Goal: Task Accomplishment & Management: Manage account settings

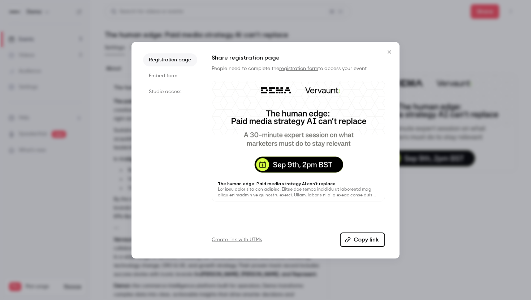
scroll to position [5, 0]
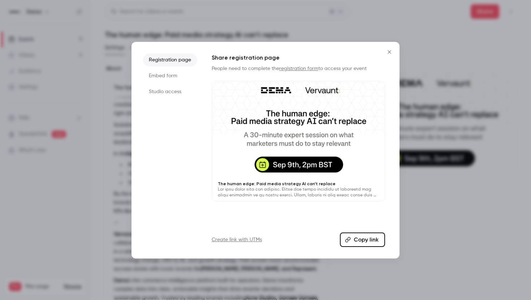
click at [390, 55] on button "Close" at bounding box center [389, 52] width 14 height 14
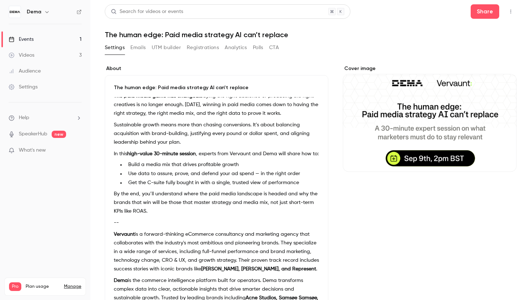
scroll to position [0, 0]
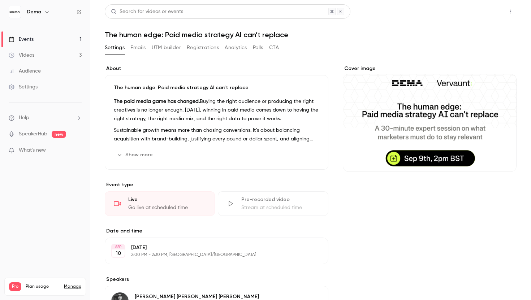
click at [488, 14] on button "Share" at bounding box center [484, 11] width 29 height 14
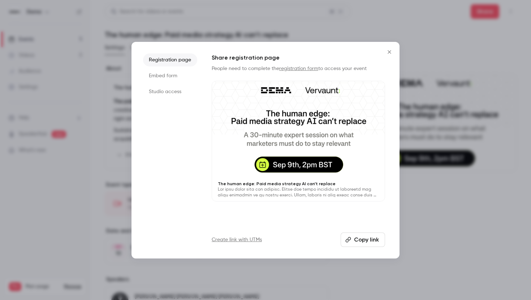
click at [364, 244] on button "Copy link" at bounding box center [363, 240] width 44 height 14
click at [393, 53] on icon "Close" at bounding box center [389, 52] width 9 height 6
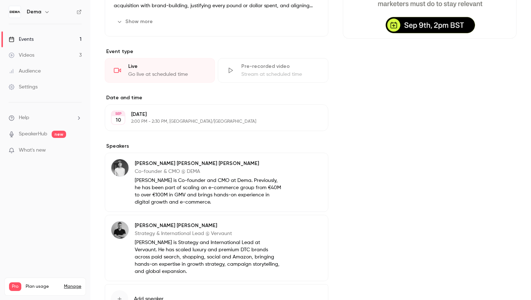
scroll to position [185, 0]
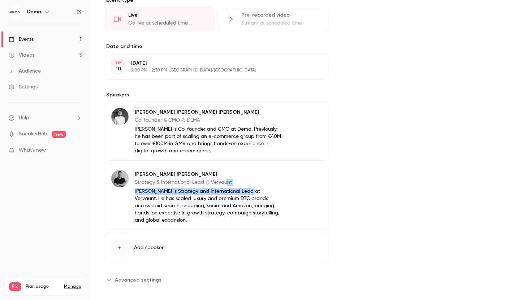
drag, startPoint x: 250, startPoint y: 193, endPoint x: 225, endPoint y: 183, distance: 26.6
click at [225, 183] on div "[PERSON_NAME] Strategy & International Lead @ Vervaunt [PERSON_NAME] is Strateg…" at bounding box center [208, 197] width 147 height 54
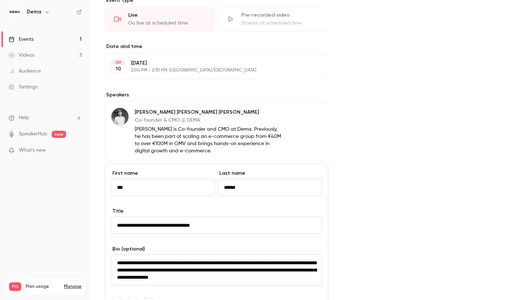
click at [381, 184] on div "Cover image" at bounding box center [430, 154] width 174 height 548
click at [380, 132] on div "Cover image" at bounding box center [430, 154] width 174 height 548
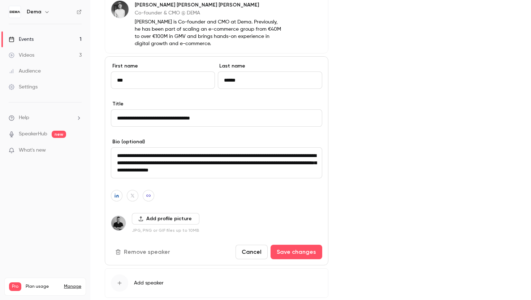
click at [408, 173] on div "Cover image" at bounding box center [430, 47] width 174 height 548
click at [261, 250] on button "Cancel" at bounding box center [251, 252] width 32 height 14
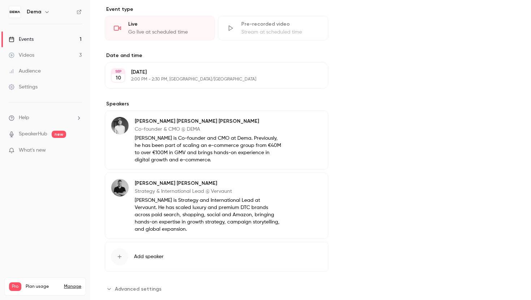
scroll to position [173, 0]
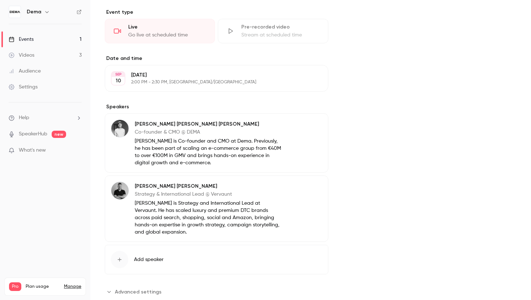
click at [309, 132] on div "[PERSON_NAME] [PERSON_NAME] Co-founder & CMO @ [PERSON_NAME] is Co-founder and …" at bounding box center [217, 142] width 224 height 59
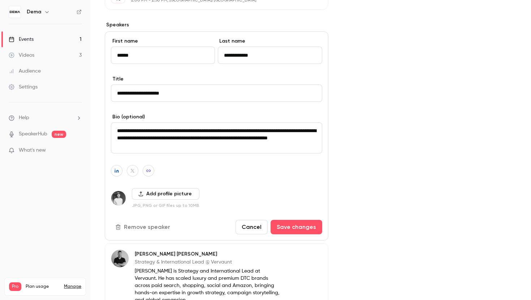
scroll to position [256, 0]
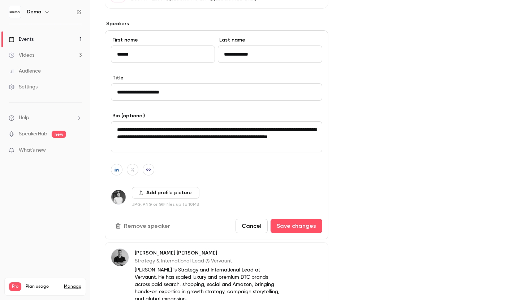
click at [142, 227] on button "Remove speaker" at bounding box center [143, 226] width 65 height 14
click at [388, 190] on div "Cover image" at bounding box center [430, 86] width 174 height 555
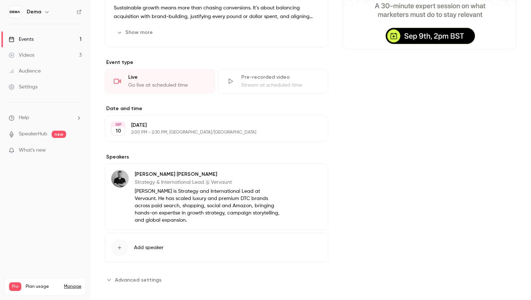
click at [117, 245] on icon "button" at bounding box center [120, 248] width 6 height 6
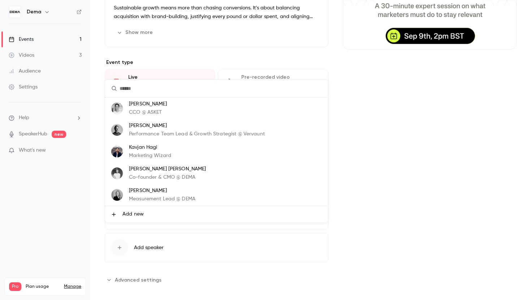
click at [151, 175] on p "Co-founder & CMO @ DEMA" at bounding box center [167, 178] width 77 height 8
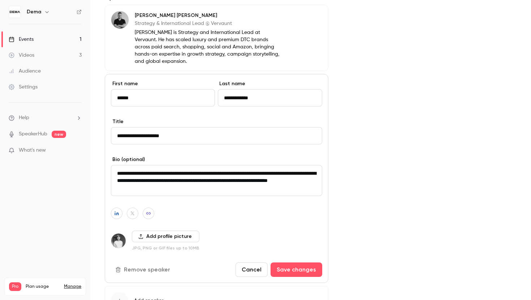
scroll to position [288, 0]
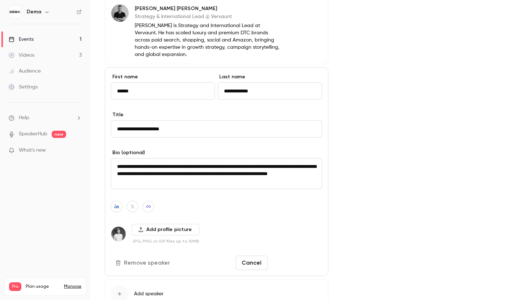
click at [302, 256] on button "Save changes" at bounding box center [296, 263] width 52 height 14
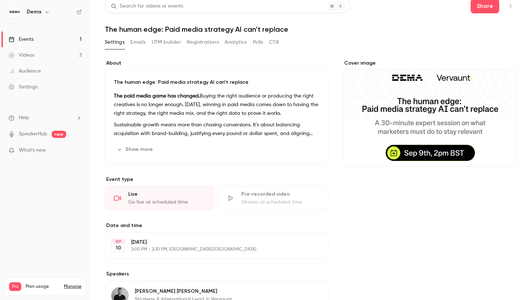
scroll to position [0, 0]
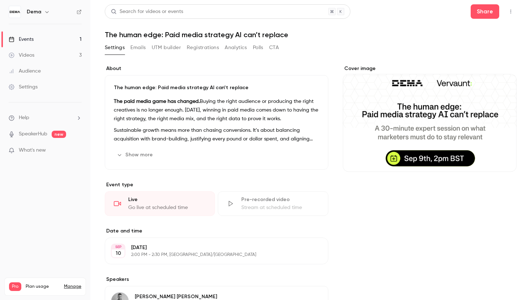
click at [141, 155] on button "Show more" at bounding box center [135, 155] width 43 height 12
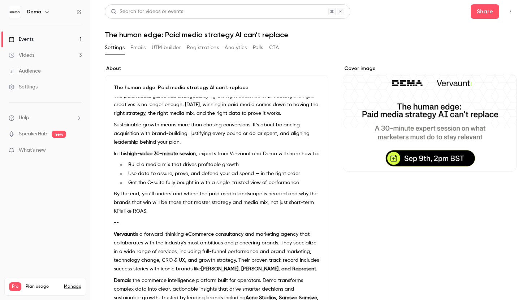
scroll to position [5, 0]
click at [250, 185] on li "Get the C-suite fully bought in with a single, trusted view of performance" at bounding box center [222, 183] width 194 height 8
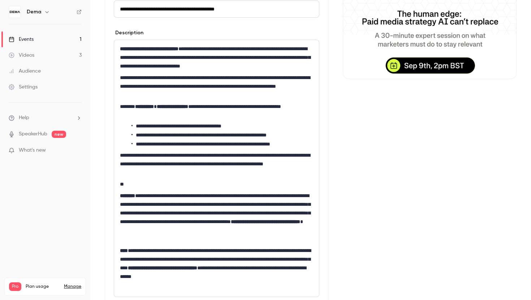
scroll to position [92, 0]
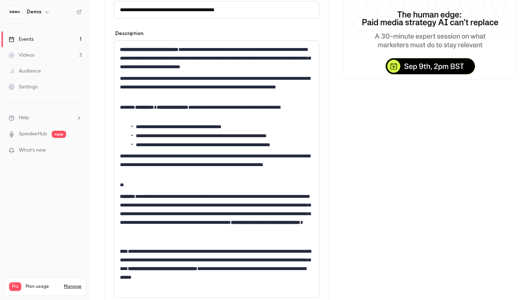
click at [263, 136] on li "**********" at bounding box center [222, 136] width 182 height 8
click at [260, 143] on li "**********" at bounding box center [222, 145] width 182 height 8
click at [245, 137] on li "**********" at bounding box center [222, 136] width 182 height 8
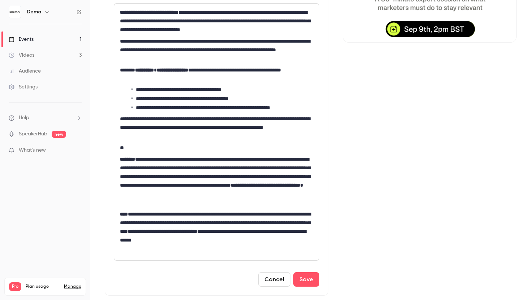
scroll to position [135, 0]
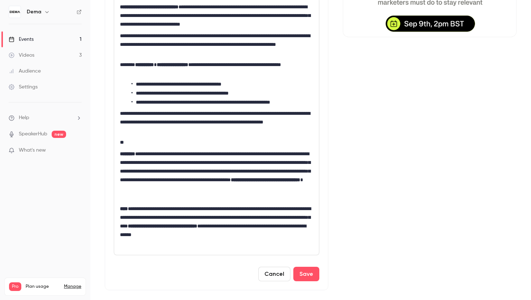
click at [260, 45] on p "**********" at bounding box center [216, 44] width 193 height 26
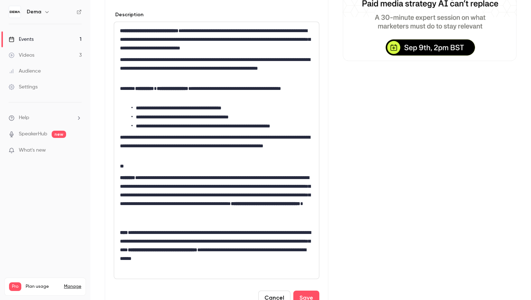
scroll to position [112, 0]
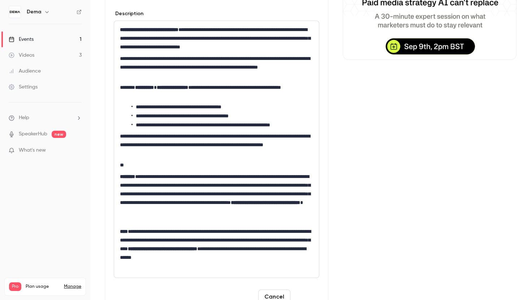
click at [311, 296] on button "Save" at bounding box center [306, 297] width 26 height 14
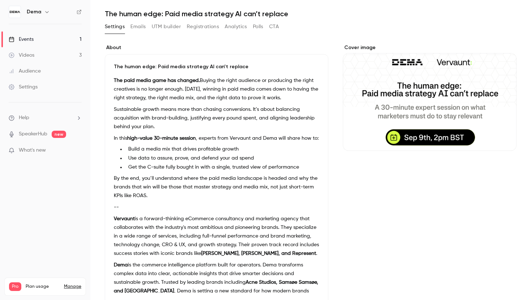
scroll to position [0, 0]
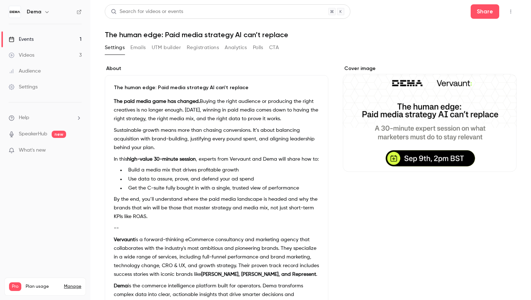
click at [238, 36] on h1 "The human edge: Paid media strategy AI can’t replace" at bounding box center [311, 34] width 412 height 9
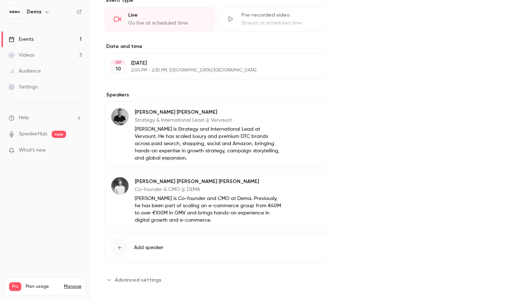
scroll to position [355, 0]
click at [148, 277] on span "Advanced settings" at bounding box center [138, 281] width 47 height 8
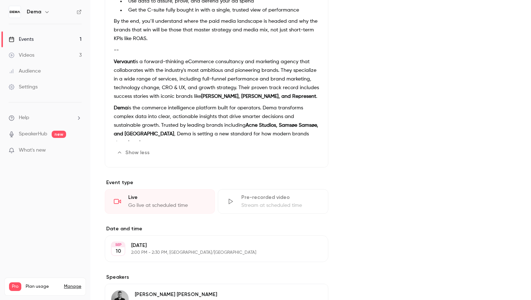
scroll to position [0, 0]
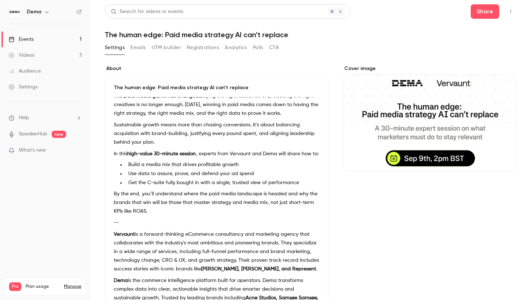
click at [140, 44] on button "Emails" at bounding box center [137, 48] width 15 height 12
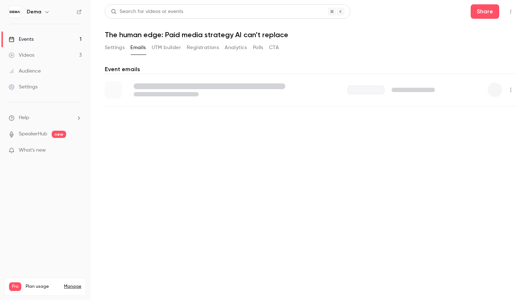
click at [120, 48] on button "Settings" at bounding box center [115, 48] width 20 height 12
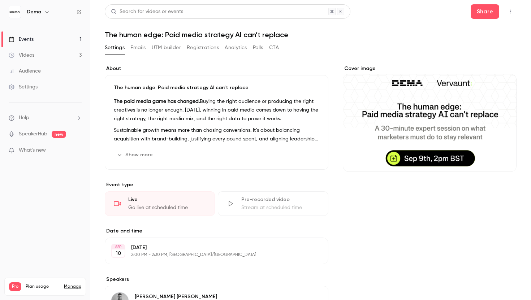
click at [199, 47] on button "Registrations" at bounding box center [203, 48] width 32 height 12
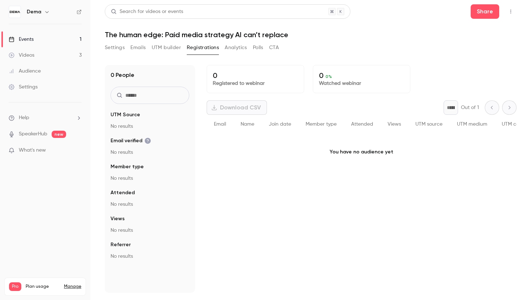
click at [152, 33] on h1 "The human edge: Paid media strategy AI can’t replace" at bounding box center [311, 34] width 412 height 9
click at [137, 44] on button "Emails" at bounding box center [137, 48] width 15 height 12
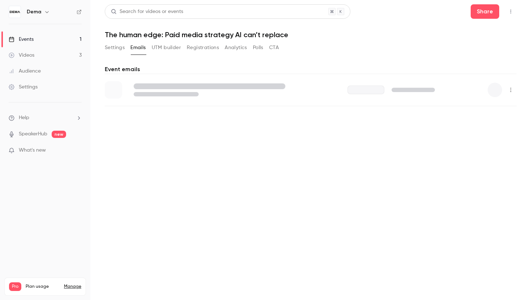
click at [163, 47] on button "UTM builder" at bounding box center [166, 48] width 29 height 12
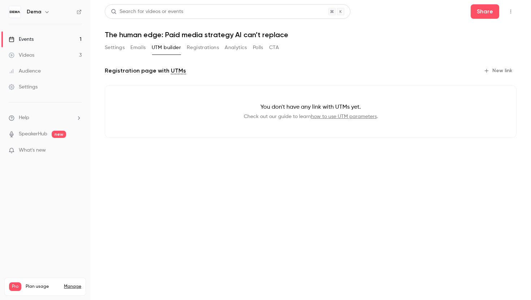
click at [276, 51] on button "CTA" at bounding box center [274, 48] width 10 height 12
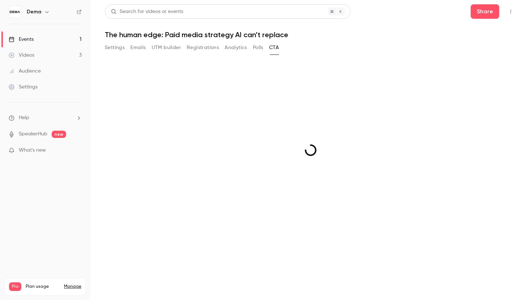
click at [263, 50] on button "Polls" at bounding box center [258, 48] width 10 height 12
click at [243, 49] on button "Analytics" at bounding box center [236, 48] width 22 height 12
click at [179, 52] on button "UTM builder" at bounding box center [166, 48] width 29 height 12
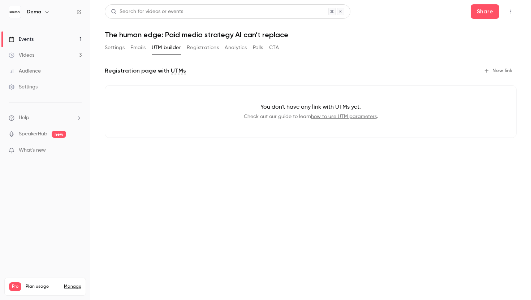
click at [117, 50] on button "Settings" at bounding box center [115, 48] width 20 height 12
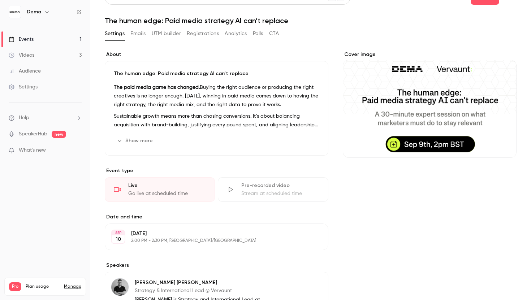
scroll to position [16, 0]
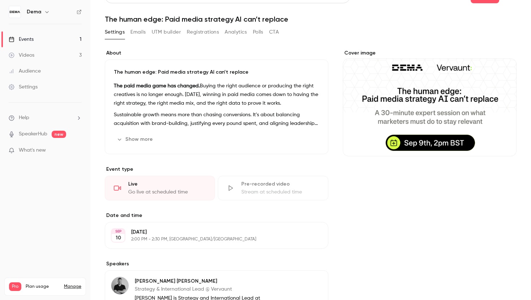
click at [295, 140] on button "Edit" at bounding box center [306, 140] width 26 height 12
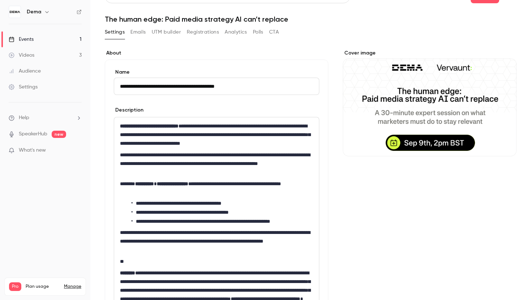
click at [167, 90] on input "**********" at bounding box center [216, 86] width 205 height 17
click at [166, 88] on input "**********" at bounding box center [216, 86] width 205 height 17
type input "**********"
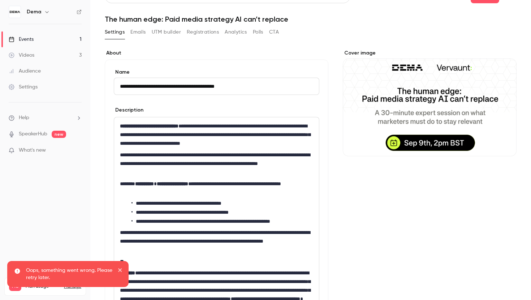
click at [503, 23] on h1 "The human edge: Paid media strategy AI can’t replace" at bounding box center [311, 19] width 412 height 9
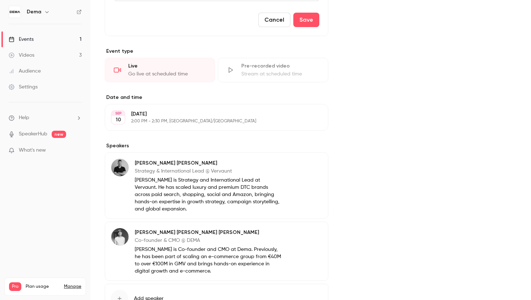
scroll to position [374, 0]
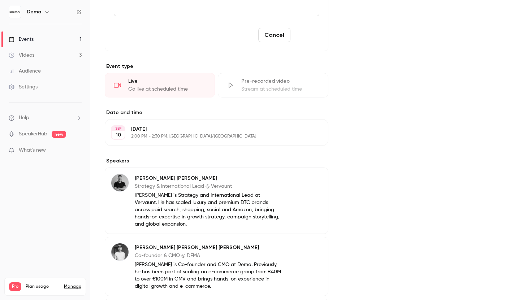
click at [305, 37] on button "Save" at bounding box center [306, 35] width 26 height 14
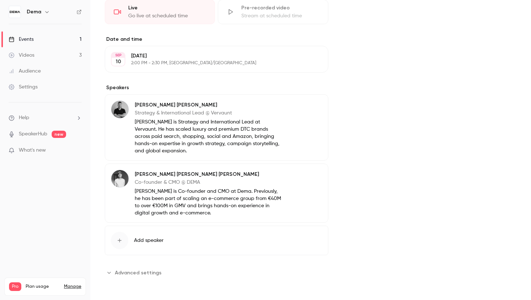
scroll to position [167, 0]
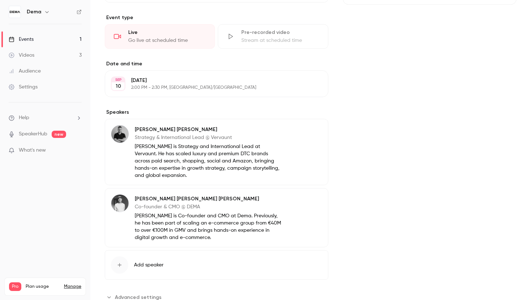
click at [412, 203] on div "Cover image" at bounding box center [430, 100] width 174 height 405
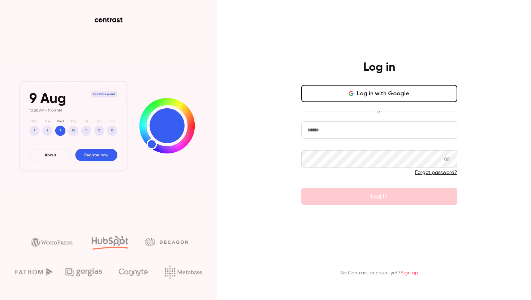
click at [240, 43] on div "Log in Log in with Google or Forgot password? Log in No Contrast account yet? S…" at bounding box center [265, 150] width 531 height 300
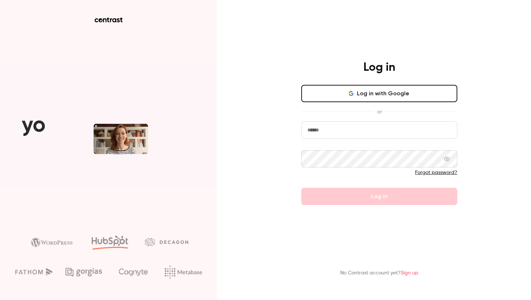
click at [259, 94] on div "Log in Log in with Google or Forgot password? Log in No Contrast account yet? S…" at bounding box center [265, 150] width 531 height 300
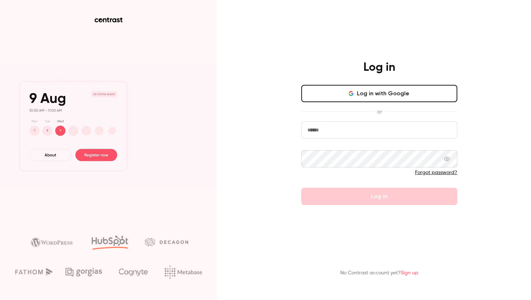
click at [383, 91] on button "Log in with Google" at bounding box center [379, 93] width 156 height 17
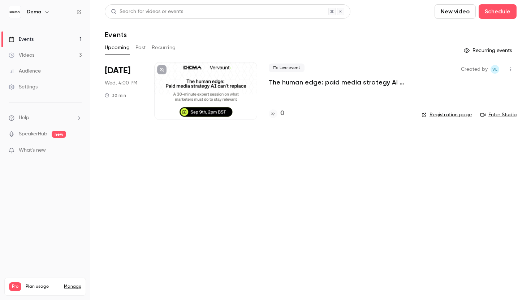
click at [508, 70] on icon "button" at bounding box center [511, 69] width 6 height 5
click at [314, 83] on div at bounding box center [265, 150] width 531 height 300
click at [218, 97] on div at bounding box center [205, 91] width 103 height 58
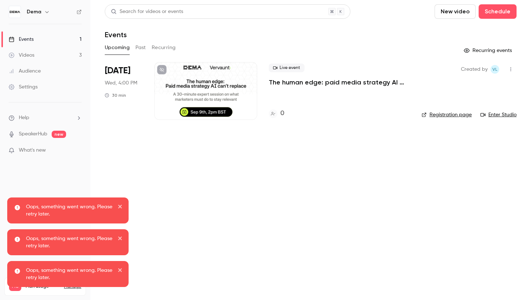
click at [514, 72] on button "button" at bounding box center [511, 70] width 12 height 12
click at [302, 77] on div at bounding box center [265, 150] width 531 height 300
click at [299, 82] on p "The human edge: paid media strategy AI can’t replace" at bounding box center [339, 82] width 141 height 9
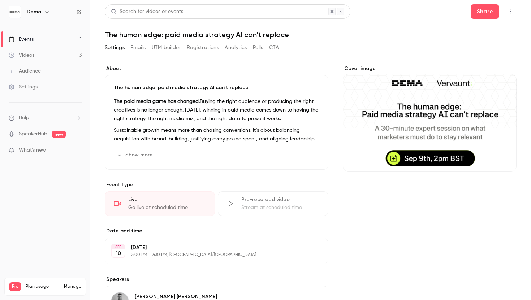
click at [307, 157] on button "Edit" at bounding box center [306, 155] width 26 height 12
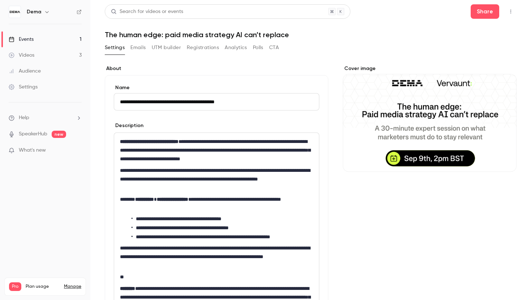
click at [507, 158] on icon "Cover image" at bounding box center [503, 159] width 8 height 6
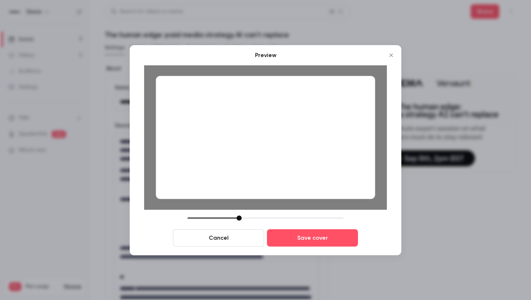
drag, startPoint x: 307, startPoint y: 153, endPoint x: 307, endPoint y: 158, distance: 4.3
click at [307, 158] on div at bounding box center [265, 137] width 219 height 123
click at [319, 239] on button "Save cover" at bounding box center [312, 237] width 91 height 17
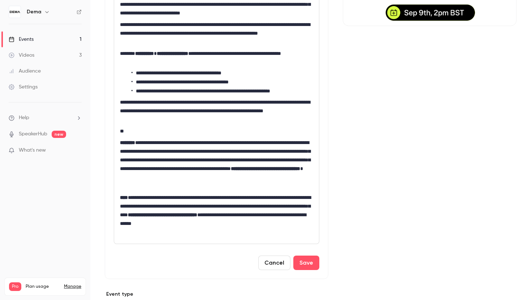
scroll to position [146, 0]
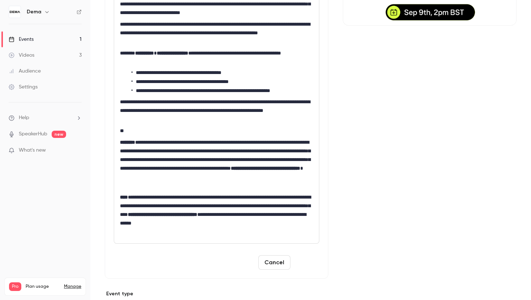
click at [307, 259] on button "Save" at bounding box center [306, 262] width 26 height 14
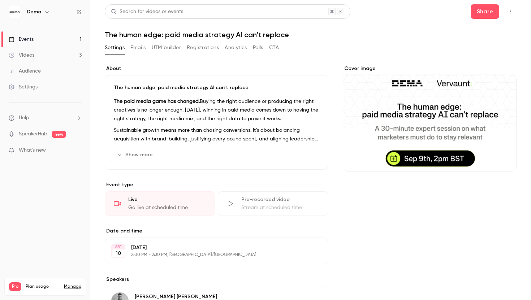
scroll to position [1, 0]
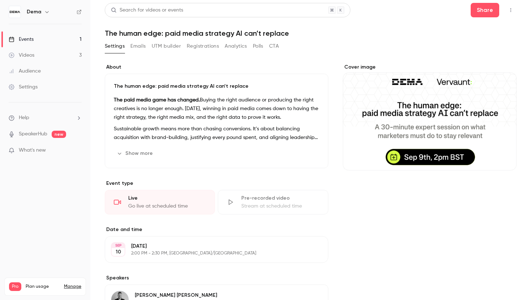
click at [146, 150] on button "Show more" at bounding box center [135, 154] width 43 height 12
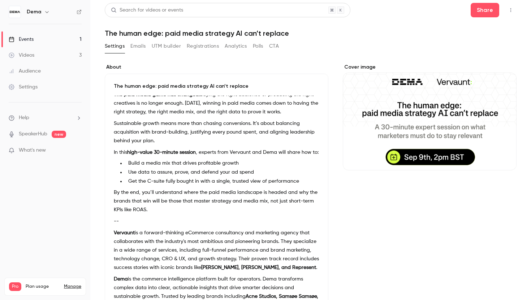
scroll to position [0, 0]
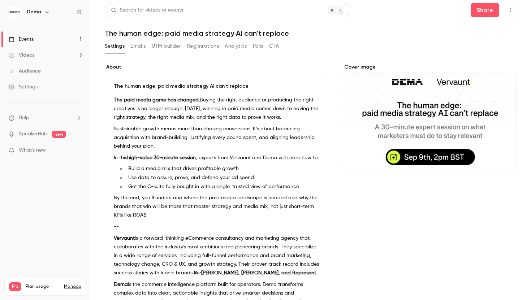
click at [137, 118] on p "The paid media game has changed. Buying the right audience or producing the rig…" at bounding box center [216, 109] width 205 height 26
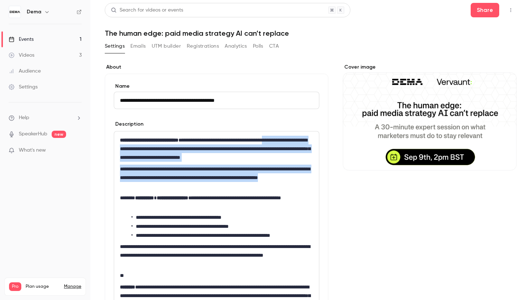
drag, startPoint x: 187, startPoint y: 187, endPoint x: 122, endPoint y: 147, distance: 75.9
click at [122, 147] on div "**********" at bounding box center [216, 259] width 205 height 257
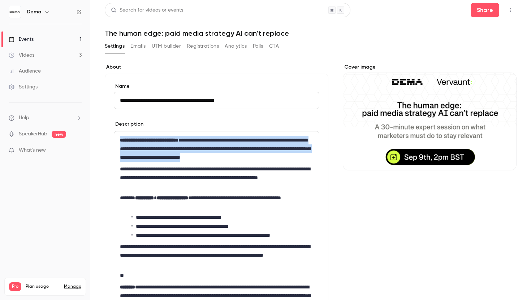
drag, startPoint x: 118, startPoint y: 140, endPoint x: 318, endPoint y: 159, distance: 200.2
click at [318, 159] on div "**********" at bounding box center [216, 259] width 205 height 257
copy p "**********"
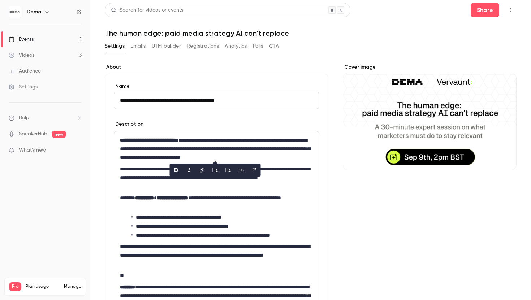
click at [188, 210] on p "**********" at bounding box center [216, 202] width 193 height 17
click at [314, 158] on div "**********" at bounding box center [216, 259] width 205 height 257
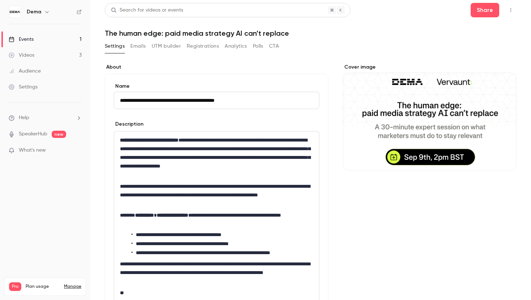
click at [203, 148] on p "**********" at bounding box center [216, 157] width 193 height 43
click at [159, 183] on p "**********" at bounding box center [216, 195] width 193 height 26
click at [134, 169] on p "**********" at bounding box center [216, 157] width 193 height 43
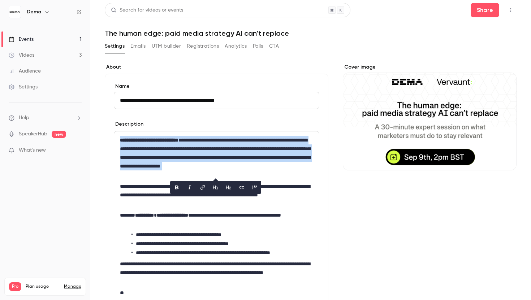
copy p "**********"
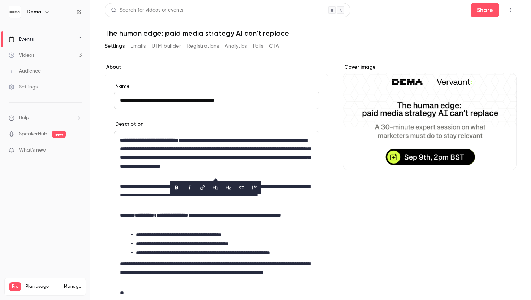
click at [325, 158] on div "**********" at bounding box center [217, 257] width 224 height 367
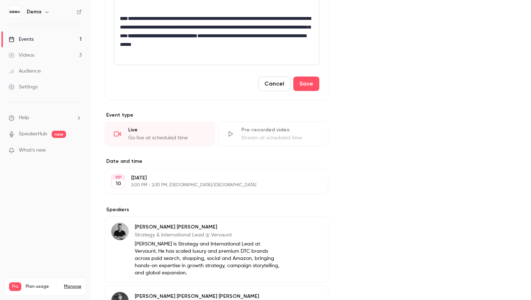
scroll to position [338, 0]
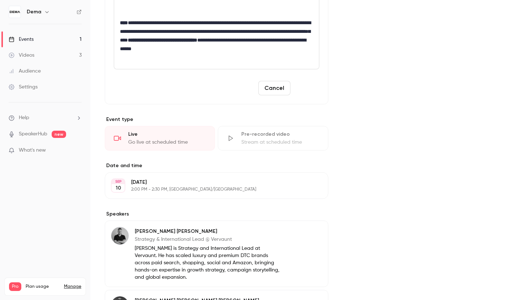
click at [315, 92] on button "Save" at bounding box center [306, 88] width 26 height 14
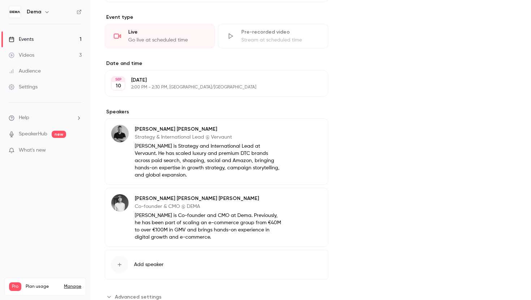
scroll to position [14, 0]
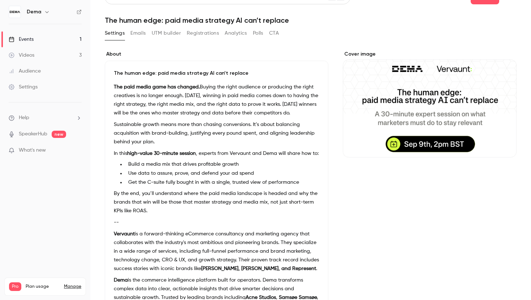
click at [132, 91] on p "The paid media game has changed. Buying the right audience or producing the rig…" at bounding box center [216, 100] width 205 height 35
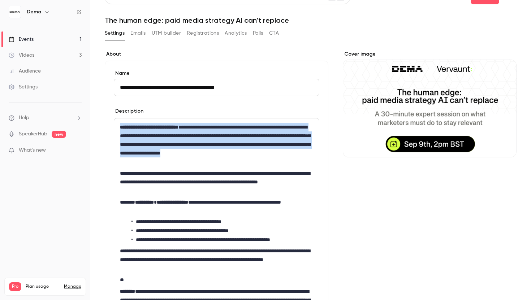
drag, startPoint x: 120, startPoint y: 125, endPoint x: 156, endPoint y: 159, distance: 49.3
click at [156, 159] on p "**********" at bounding box center [216, 144] width 193 height 43
copy p "**********"
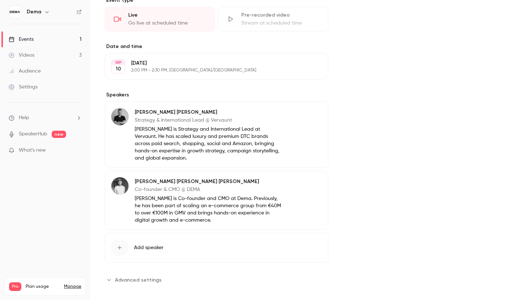
scroll to position [354, 0]
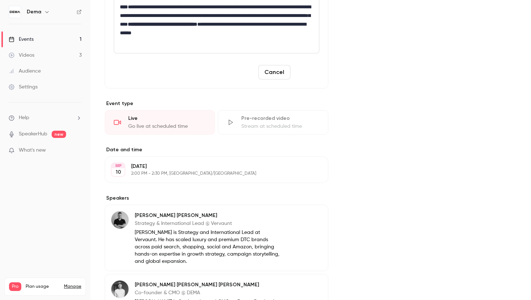
click at [313, 74] on button "Save" at bounding box center [306, 72] width 26 height 14
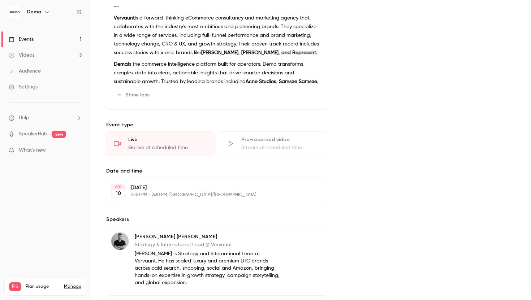
scroll to position [355, 0]
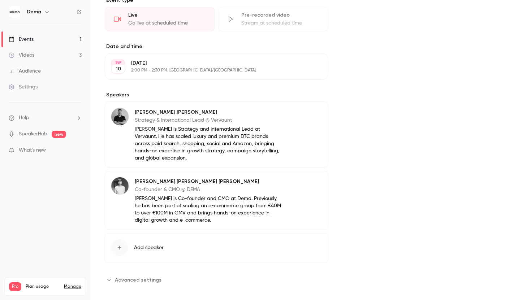
click at [122, 245] on icon "button" at bounding box center [120, 248] width 6 height 6
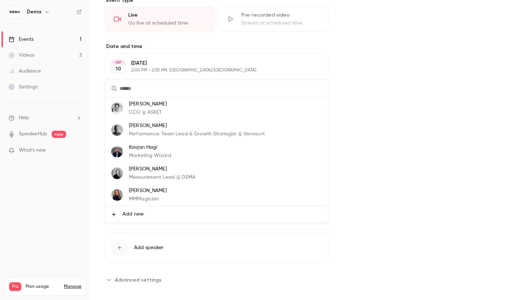
click at [156, 178] on p "Measurement Lead @ DEMA" at bounding box center [162, 178] width 66 height 8
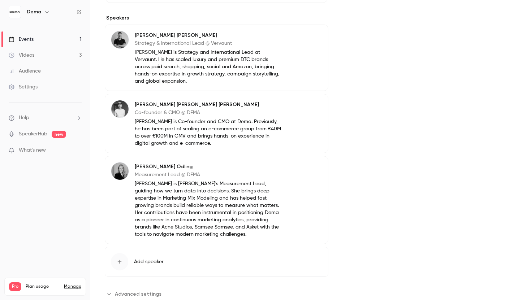
scroll to position [433, 0]
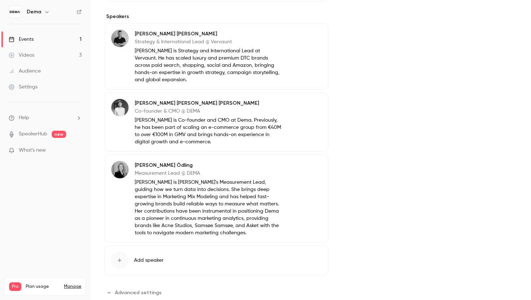
click at [191, 227] on p "Jessika is Dema's Measurement Lead, guiding how we turn data into decisions. Sh…" at bounding box center [208, 208] width 147 height 58
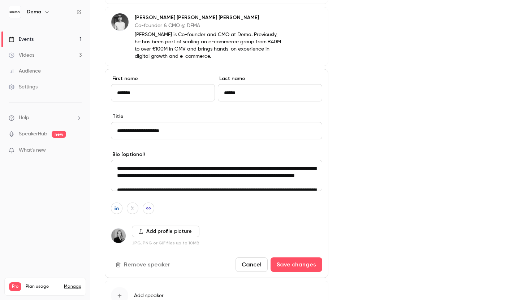
scroll to position [532, 0]
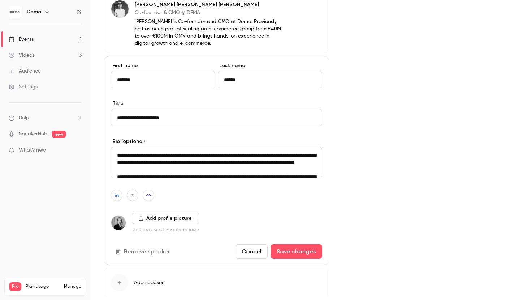
click at [217, 168] on textarea "**********" at bounding box center [216, 162] width 211 height 31
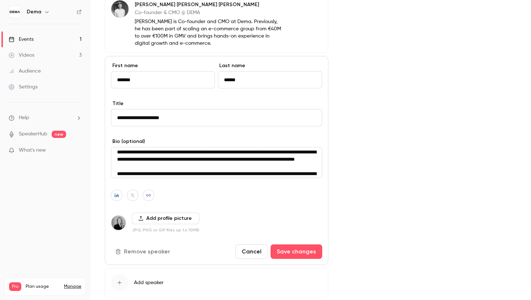
scroll to position [0, 0]
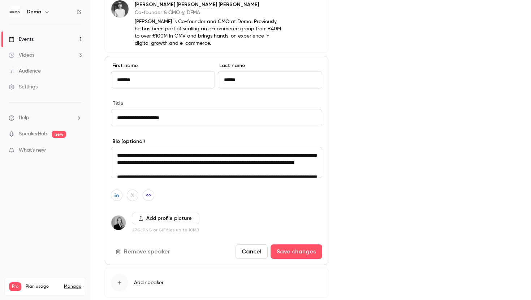
click at [221, 148] on textarea "**********" at bounding box center [216, 162] width 211 height 31
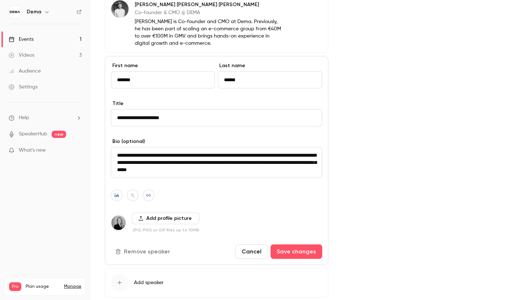
scroll to position [26, 0]
click at [191, 155] on textarea "**********" at bounding box center [216, 162] width 211 height 31
type textarea "**********"
click at [292, 247] on button "Save changes" at bounding box center [296, 251] width 52 height 14
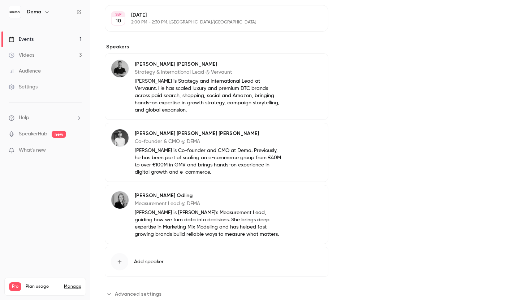
scroll to position [402, 0]
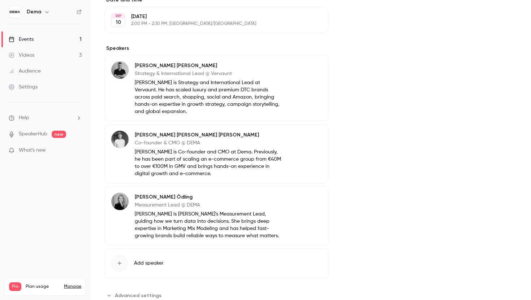
click at [234, 211] on p "Jessika is Dema's Measurement Lead, guiding how we turn data into decisions. Sh…" at bounding box center [208, 225] width 147 height 29
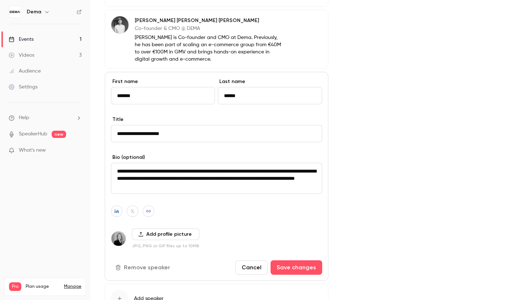
scroll to position [516, 0]
click at [310, 260] on button "Save changes" at bounding box center [296, 267] width 52 height 14
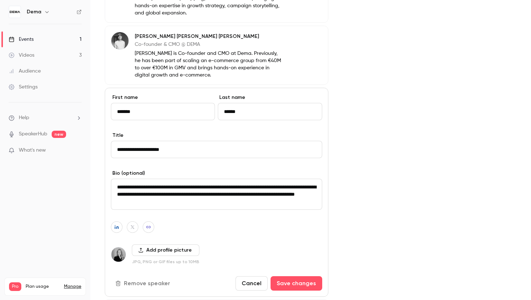
scroll to position [567, 0]
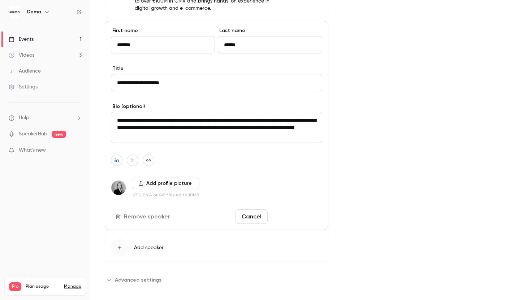
click at [296, 209] on button "Save changes" at bounding box center [296, 216] width 52 height 14
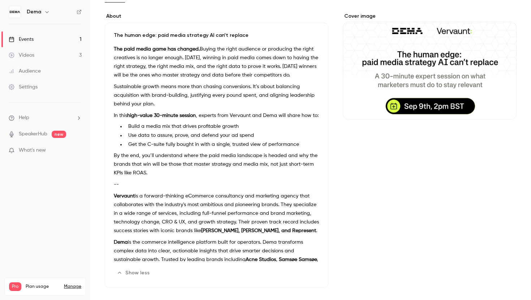
scroll to position [0, 0]
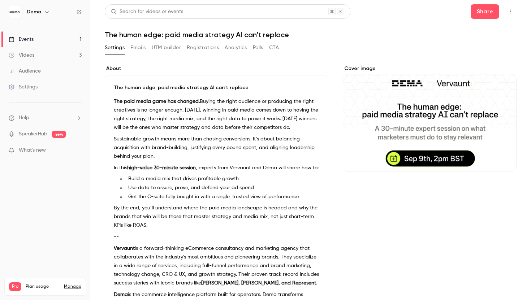
click at [28, 86] on div "Settings" at bounding box center [23, 86] width 29 height 7
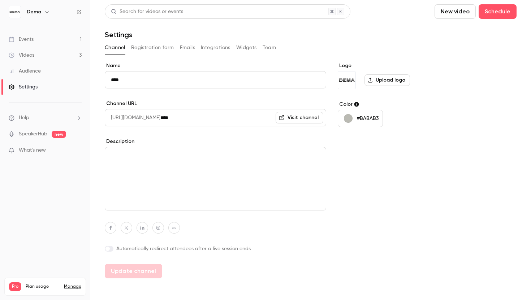
click at [270, 50] on button "Team" at bounding box center [270, 48] width 14 height 12
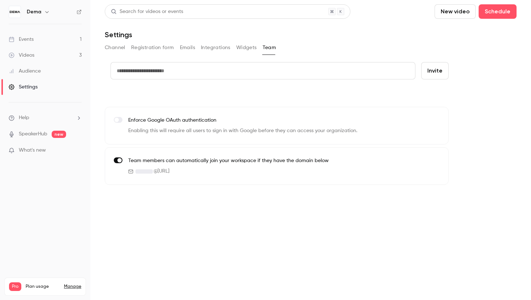
click at [246, 48] on button "Widgets" at bounding box center [246, 48] width 21 height 12
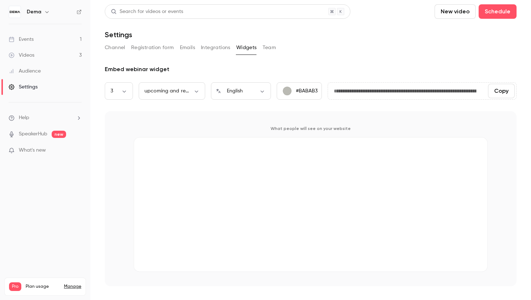
click at [215, 47] on button "Integrations" at bounding box center [216, 48] width 30 height 12
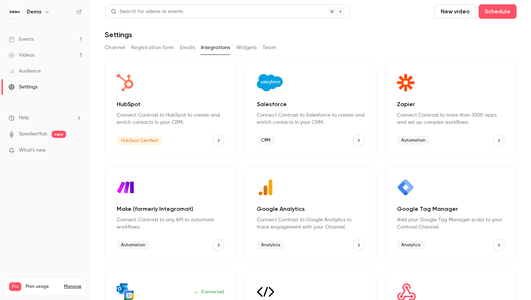
click at [190, 49] on button "Emails" at bounding box center [187, 48] width 15 height 12
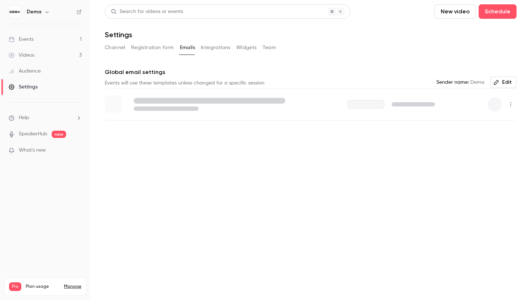
click at [155, 50] on button "Registration form" at bounding box center [152, 48] width 43 height 12
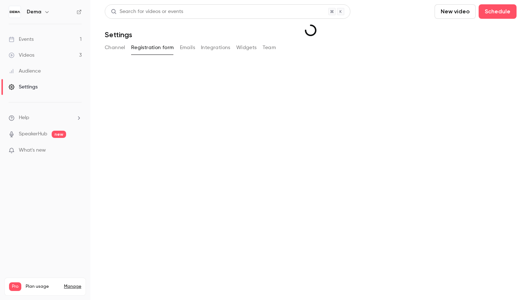
click at [113, 47] on button "Channel" at bounding box center [115, 48] width 21 height 12
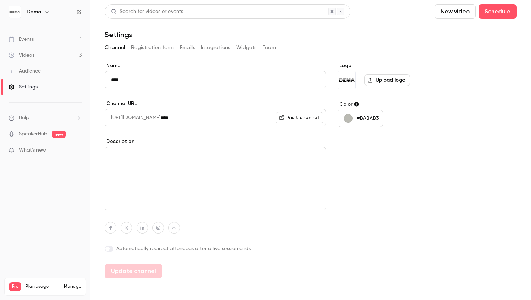
click at [274, 50] on button "Team" at bounding box center [270, 48] width 14 height 12
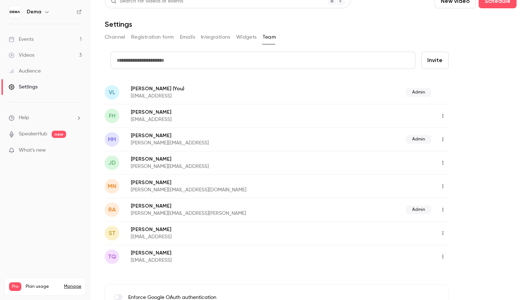
scroll to position [11, 0]
click at [444, 118] on icon "button" at bounding box center [443, 115] width 6 height 5
click at [465, 130] on div "Assign admin role" at bounding box center [482, 133] width 55 height 7
click at [444, 228] on button "button" at bounding box center [443, 233] width 12 height 12
click at [454, 248] on li "Assign admin role" at bounding box center [476, 251] width 78 height 19
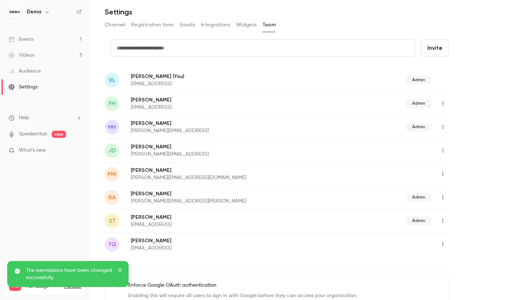
scroll to position [23, 0]
